Goal: Transaction & Acquisition: Purchase product/service

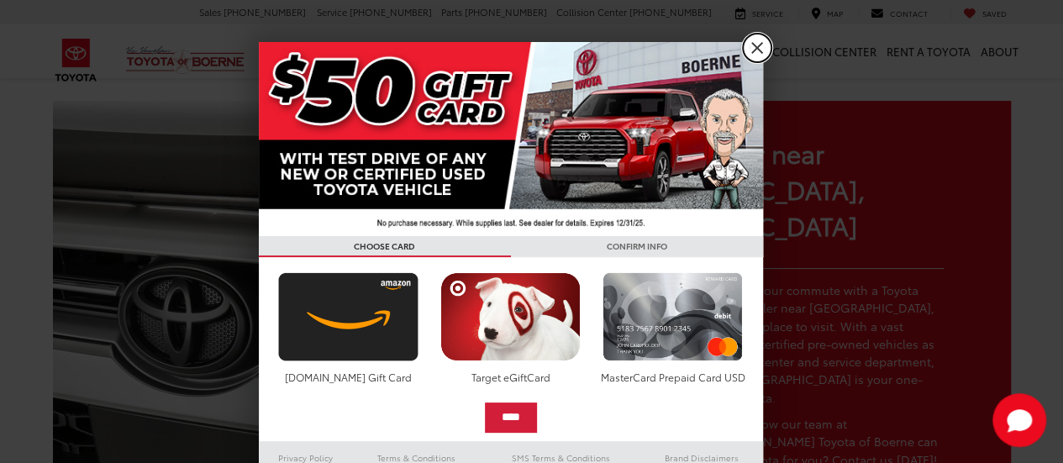
click at [746, 61] on link "X" at bounding box center [757, 48] width 29 height 29
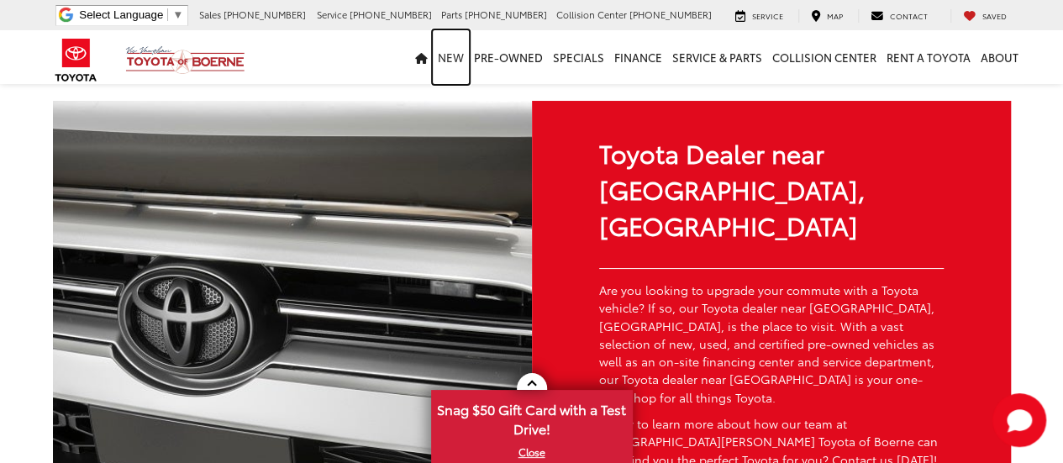
click at [454, 57] on link "New" at bounding box center [451, 57] width 36 height 54
click at [464, 59] on link "New" at bounding box center [451, 57] width 36 height 54
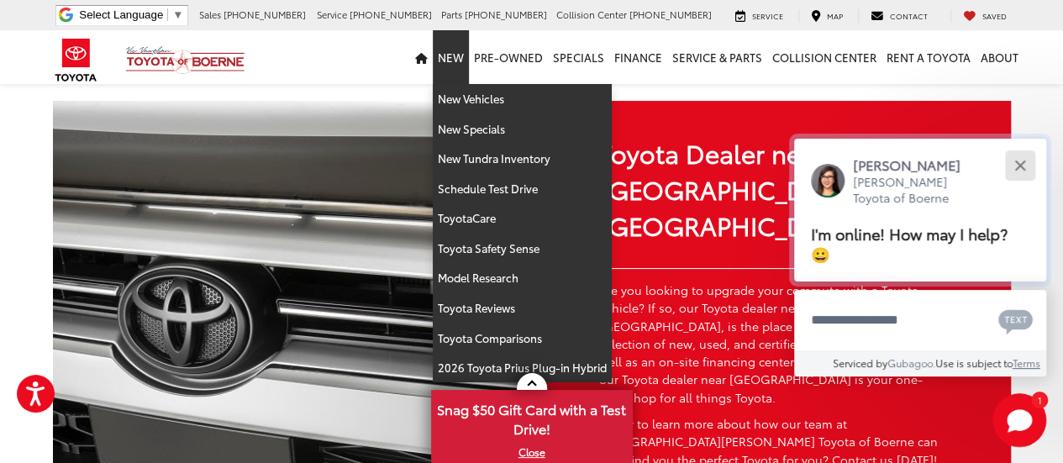
click at [1024, 172] on button "Close" at bounding box center [1020, 165] width 36 height 36
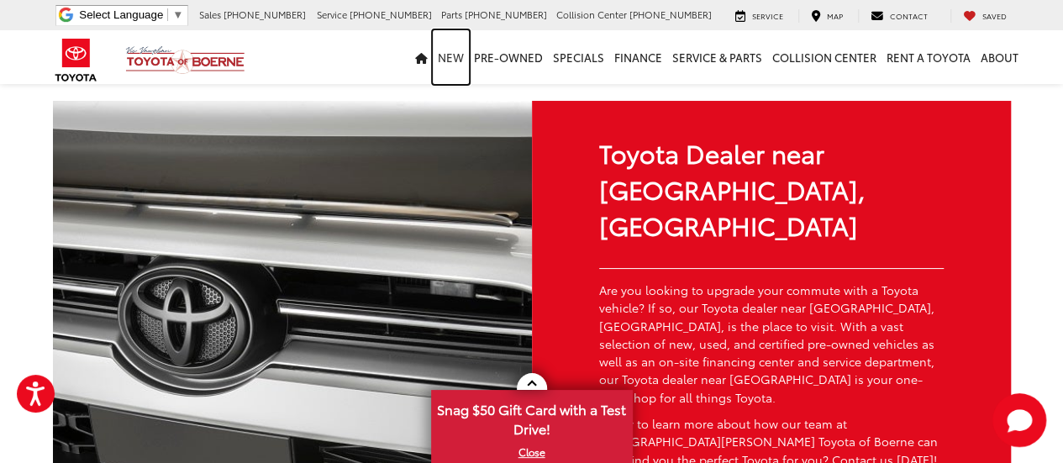
click at [454, 60] on link "New" at bounding box center [451, 57] width 36 height 54
click at [456, 53] on link "New" at bounding box center [451, 57] width 36 height 54
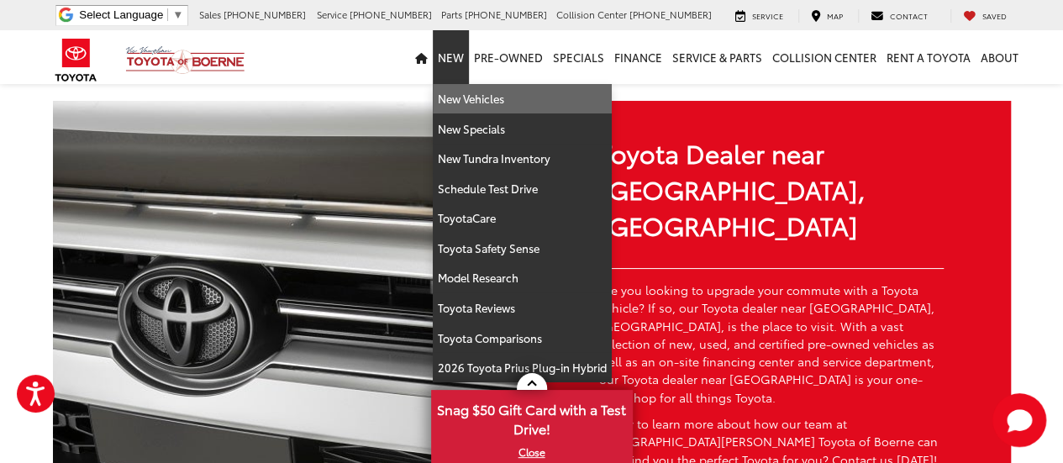
click at [494, 100] on link "New Vehicles" at bounding box center [522, 99] width 179 height 30
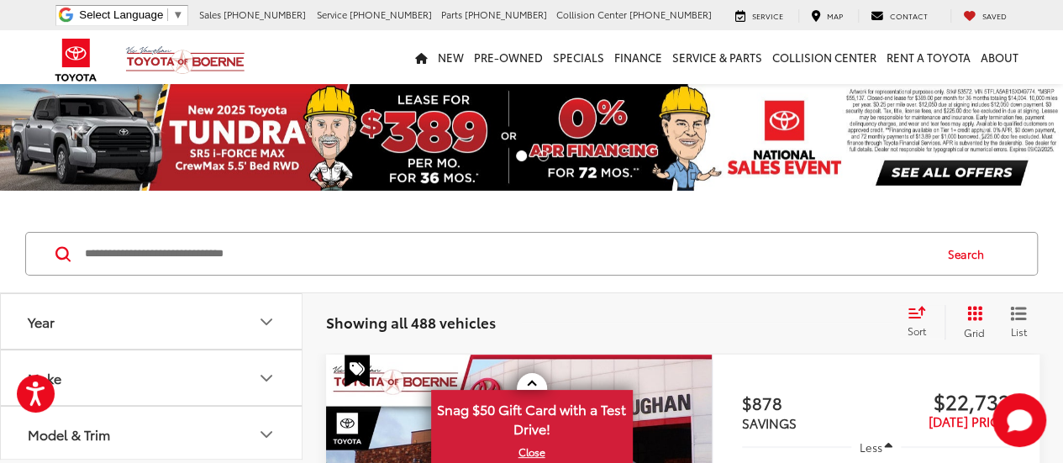
click at [259, 385] on icon "Make" at bounding box center [266, 378] width 20 height 20
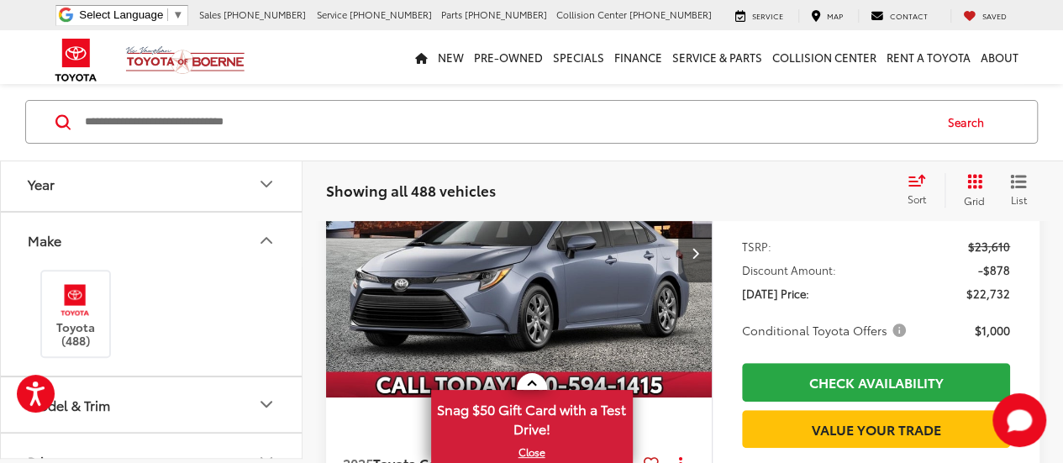
scroll to position [249, 0]
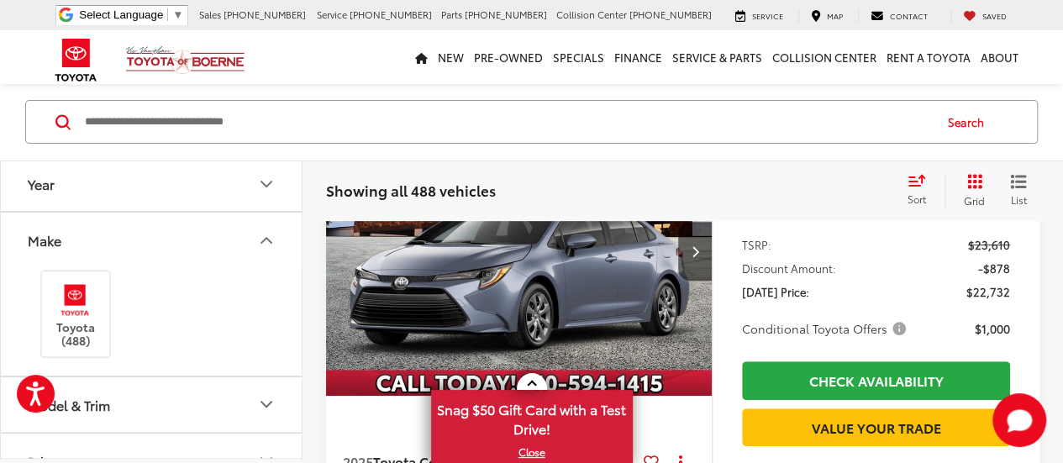
click at [250, 407] on button "Model & Trim" at bounding box center [152, 404] width 303 height 55
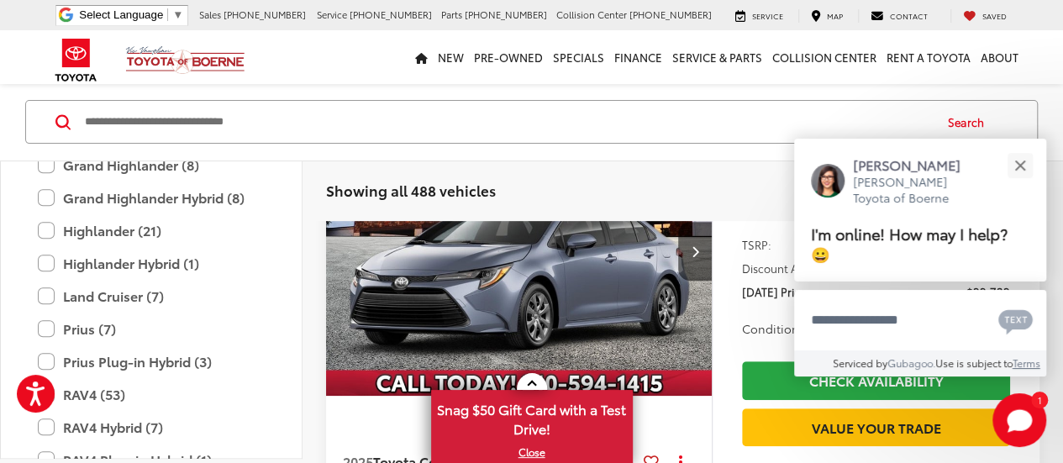
scroll to position [663, 0]
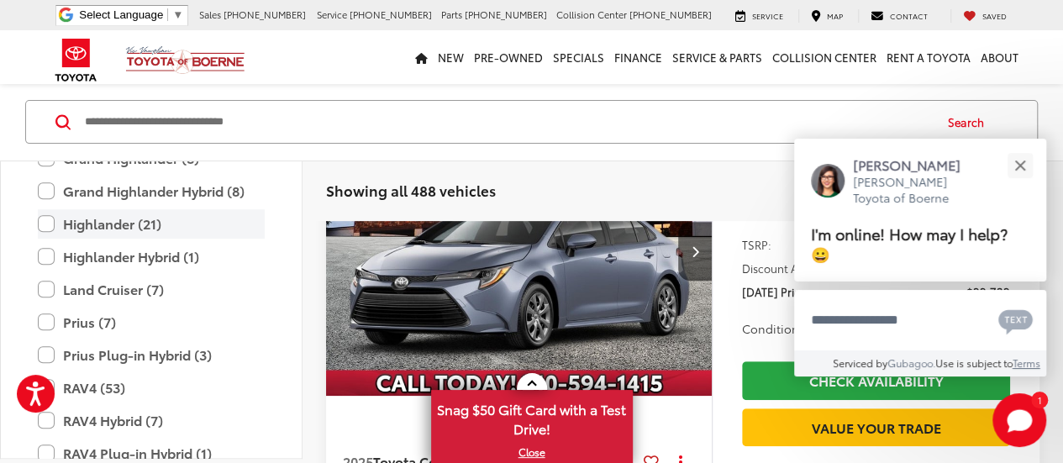
click at [103, 219] on label "Highlander (21)" at bounding box center [151, 223] width 227 height 29
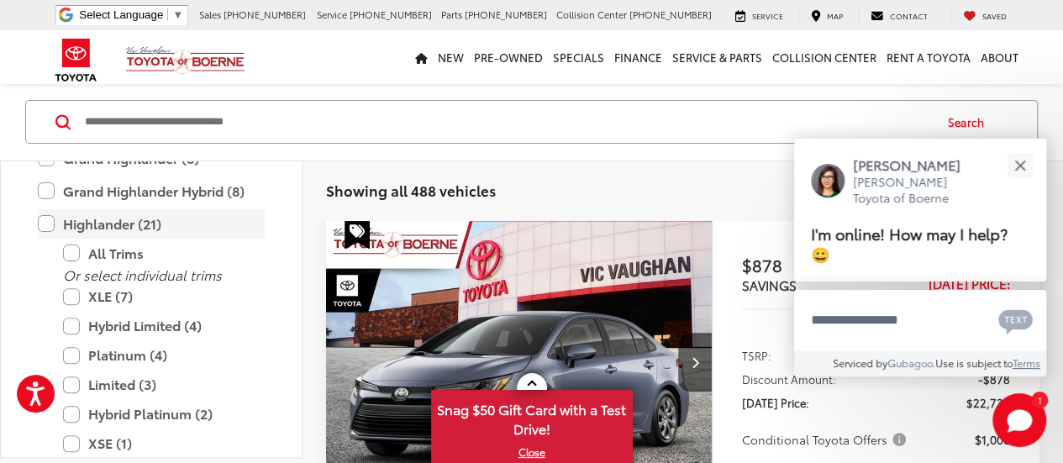
scroll to position [131, 0]
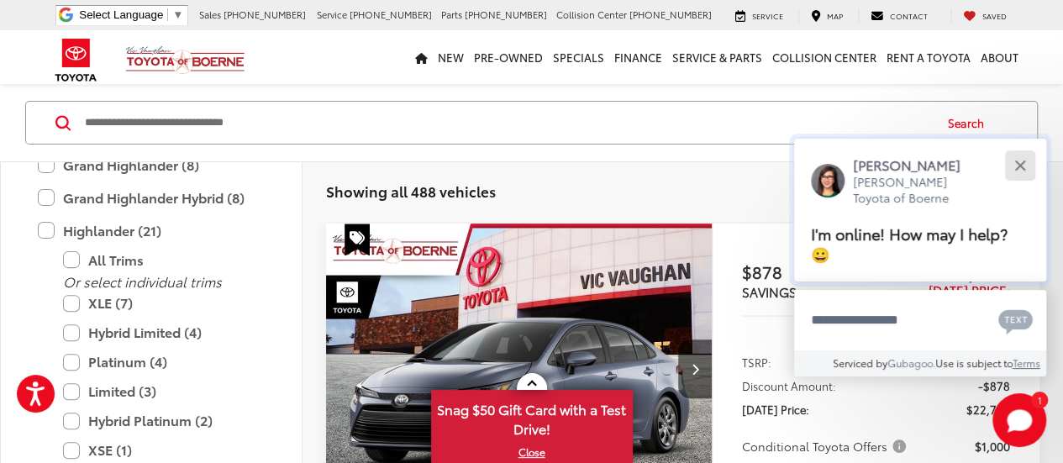
click at [1021, 166] on div "Close" at bounding box center [1020, 165] width 11 height 11
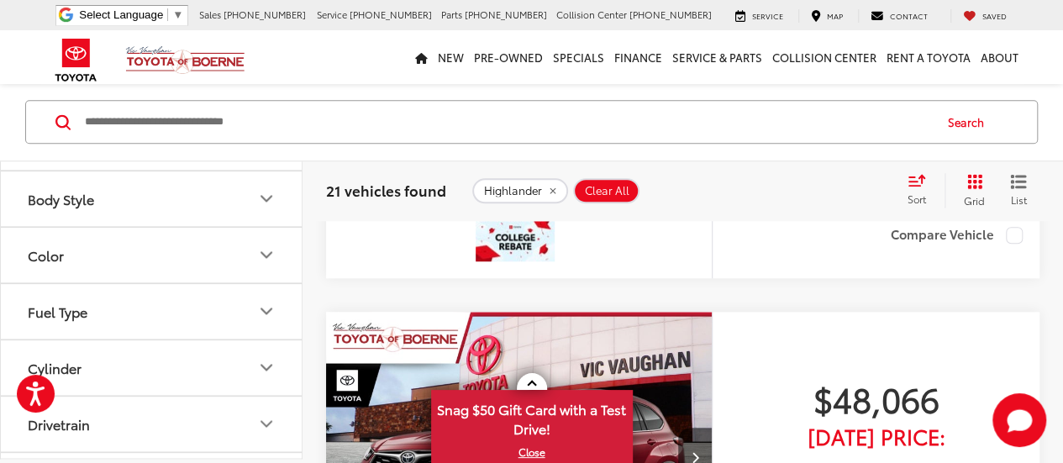
scroll to position [1262, 0]
click at [265, 252] on icon "Color" at bounding box center [266, 259] width 20 height 20
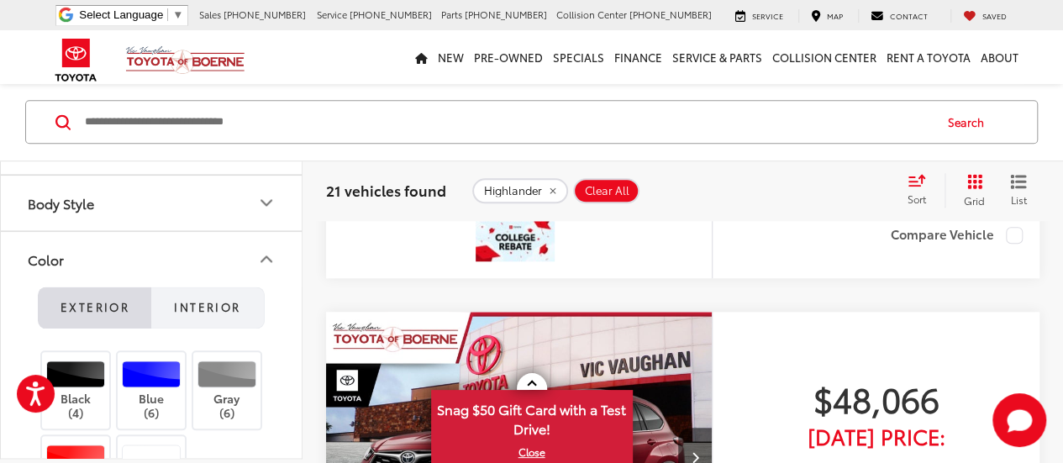
click at [208, 299] on span "Interior" at bounding box center [207, 306] width 66 height 15
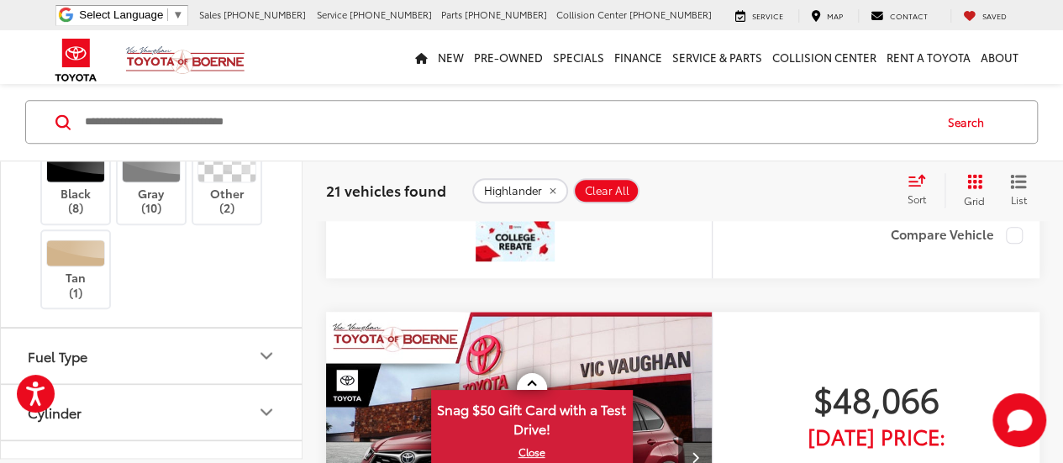
scroll to position [1471, 0]
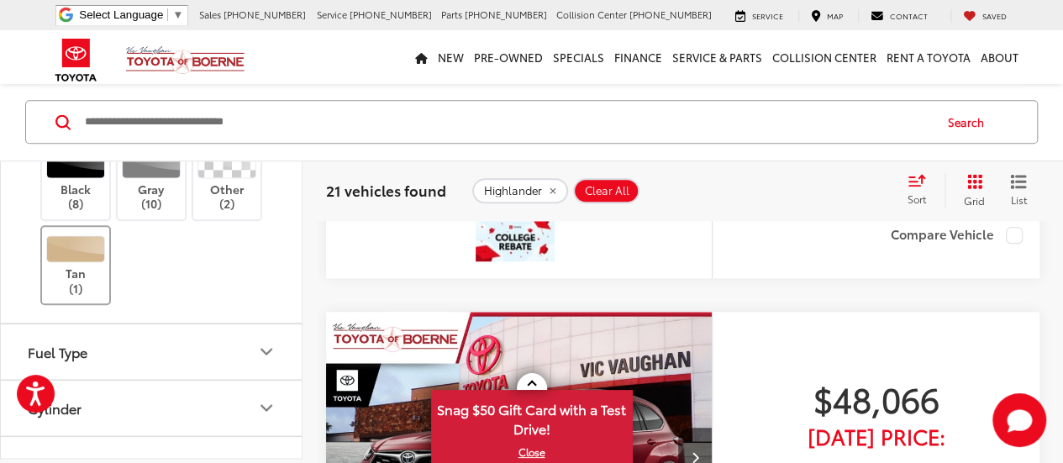
click at [86, 258] on div at bounding box center [76, 249] width 60 height 27
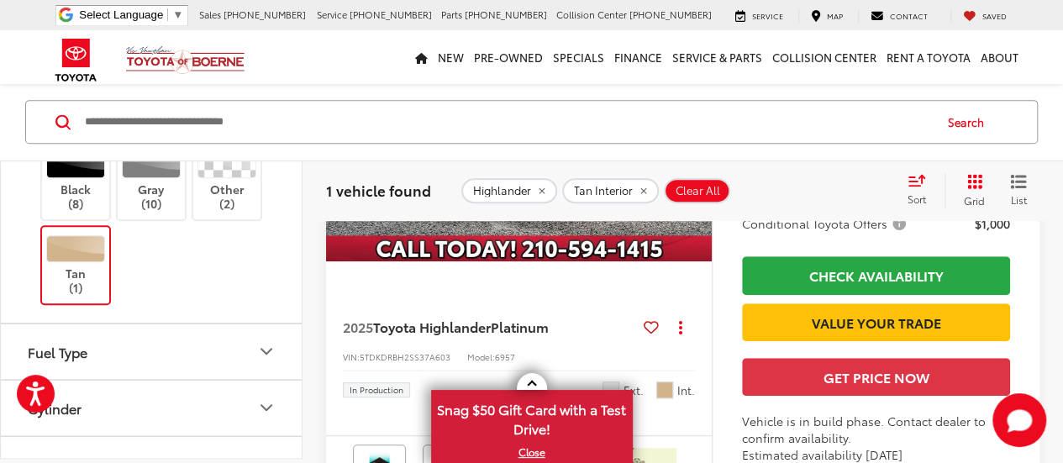
scroll to position [385, 0]
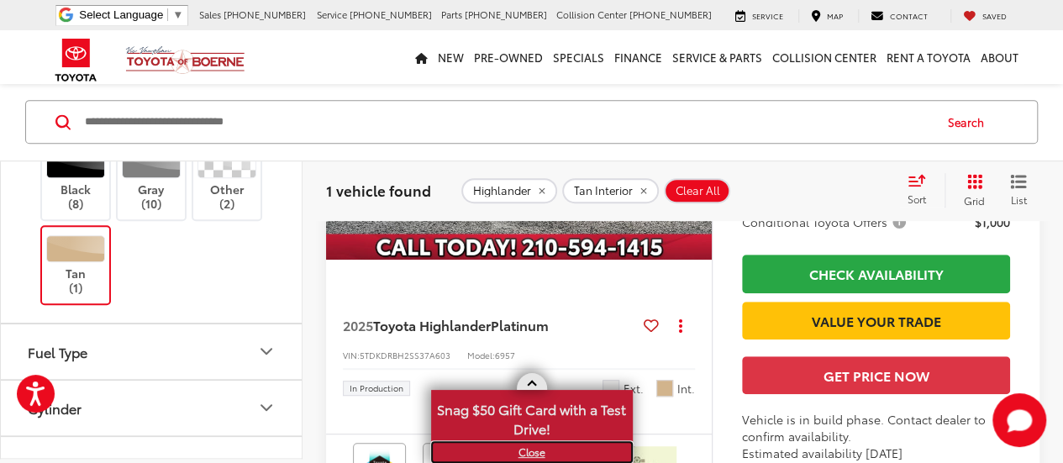
click at [535, 455] on link "X" at bounding box center [532, 452] width 198 height 18
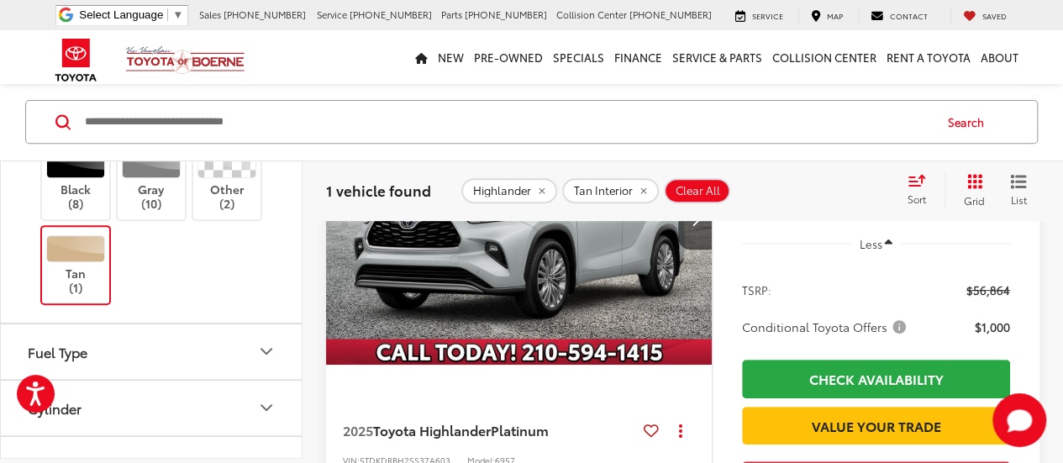
scroll to position [276, 0]
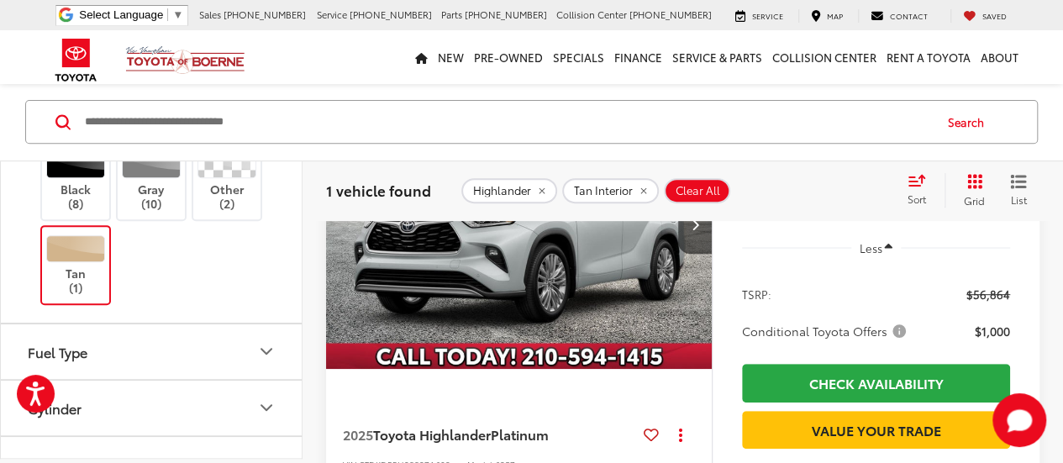
click at [553, 272] on img "2025 Toyota Highlander Platinum 0" at bounding box center [519, 224] width 388 height 291
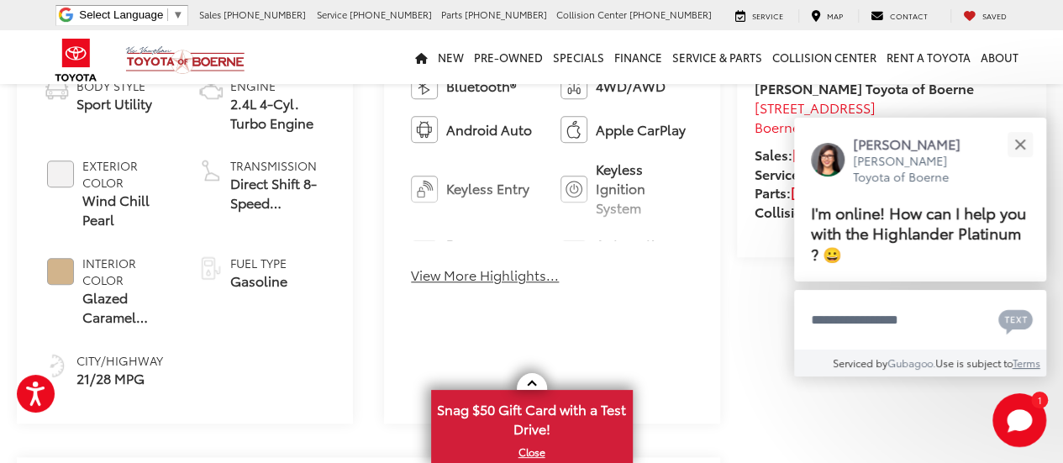
scroll to position [701, 0]
click at [1031, 145] on button "Close" at bounding box center [1020, 144] width 36 height 36
